Goal: Use online tool/utility: Utilize a website feature to perform a specific function

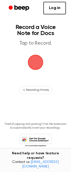
click at [32, 65] on span "button" at bounding box center [35, 62] width 26 height 26
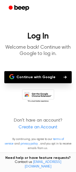
click at [31, 78] on button "Continue with Google" at bounding box center [37, 77] width 67 height 12
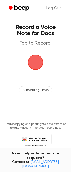
click at [40, 59] on span "button" at bounding box center [35, 62] width 23 height 23
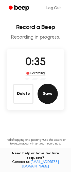
click at [49, 96] on button "Save" at bounding box center [47, 94] width 20 height 20
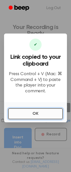
click at [33, 114] on button "OK" at bounding box center [35, 113] width 55 height 11
